Goal: Navigation & Orientation: Find specific page/section

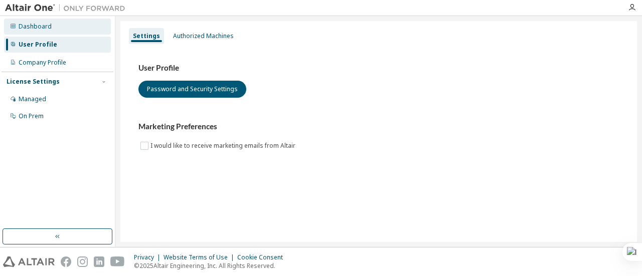
click at [87, 20] on div "Dashboard" at bounding box center [57, 27] width 107 height 16
